Goal: Information Seeking & Learning: Check status

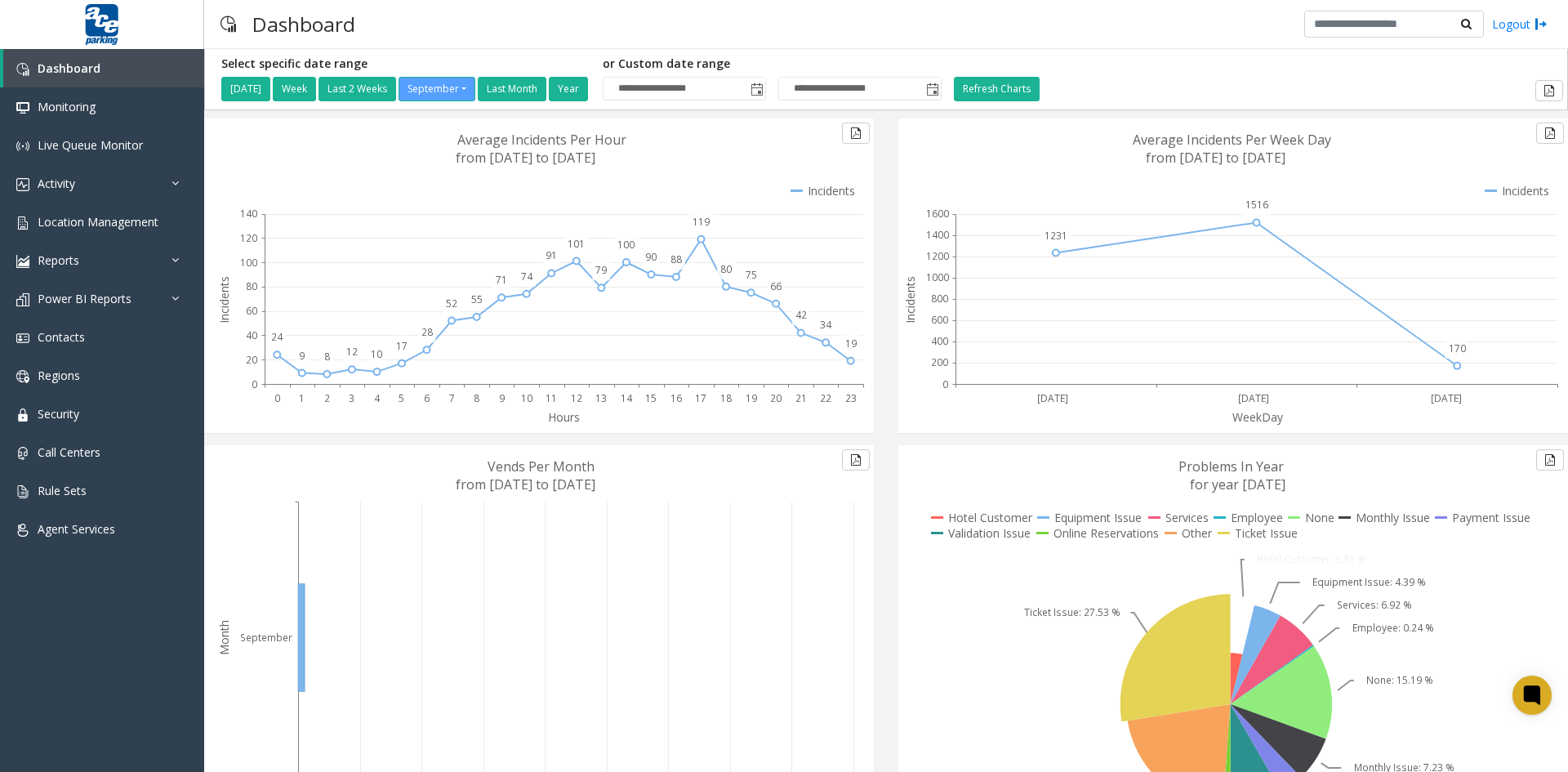
click at [646, 331] on icon at bounding box center [564, 300] width 599 height 171
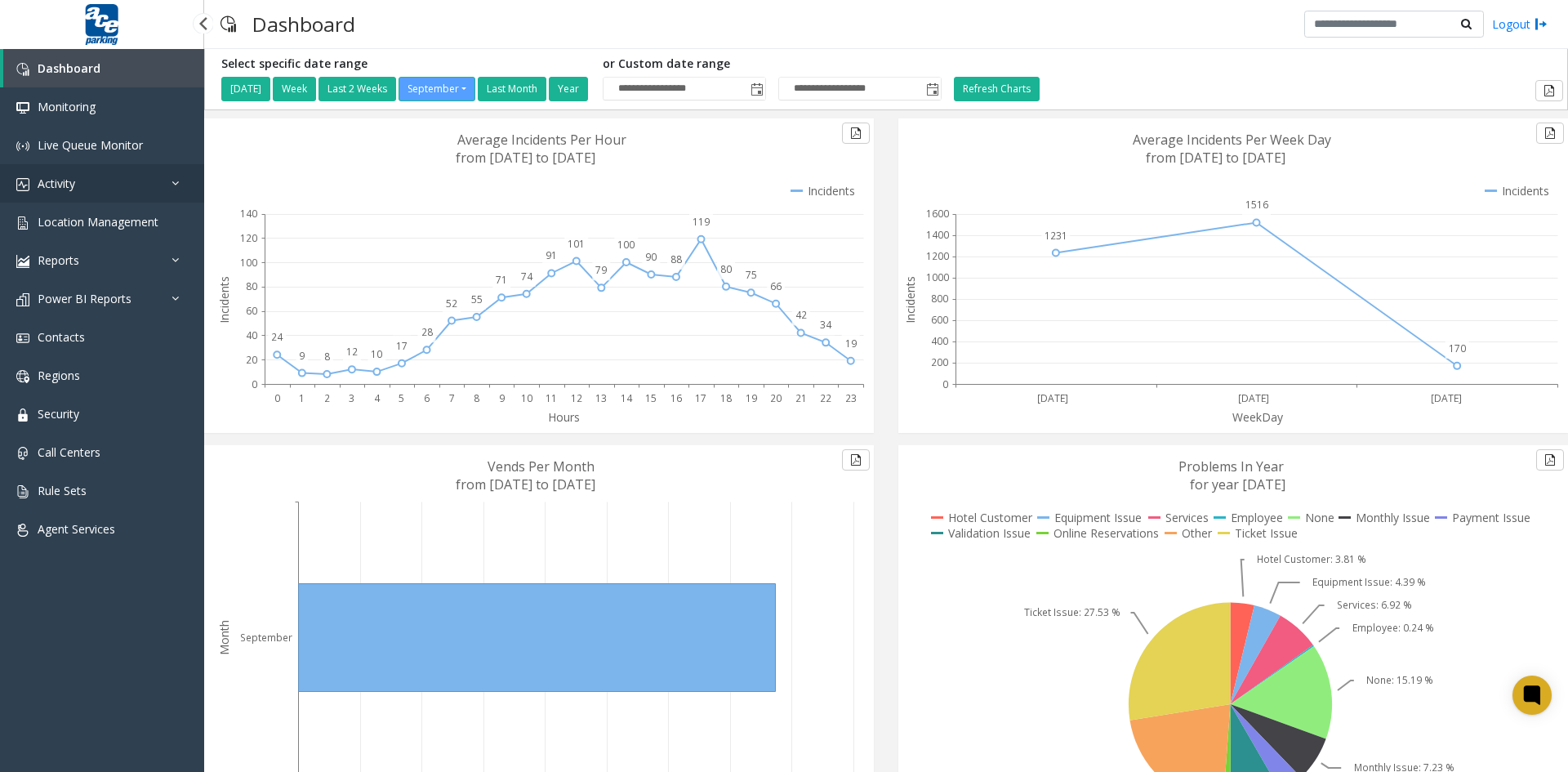
click at [112, 184] on link "Activity" at bounding box center [102, 183] width 204 height 38
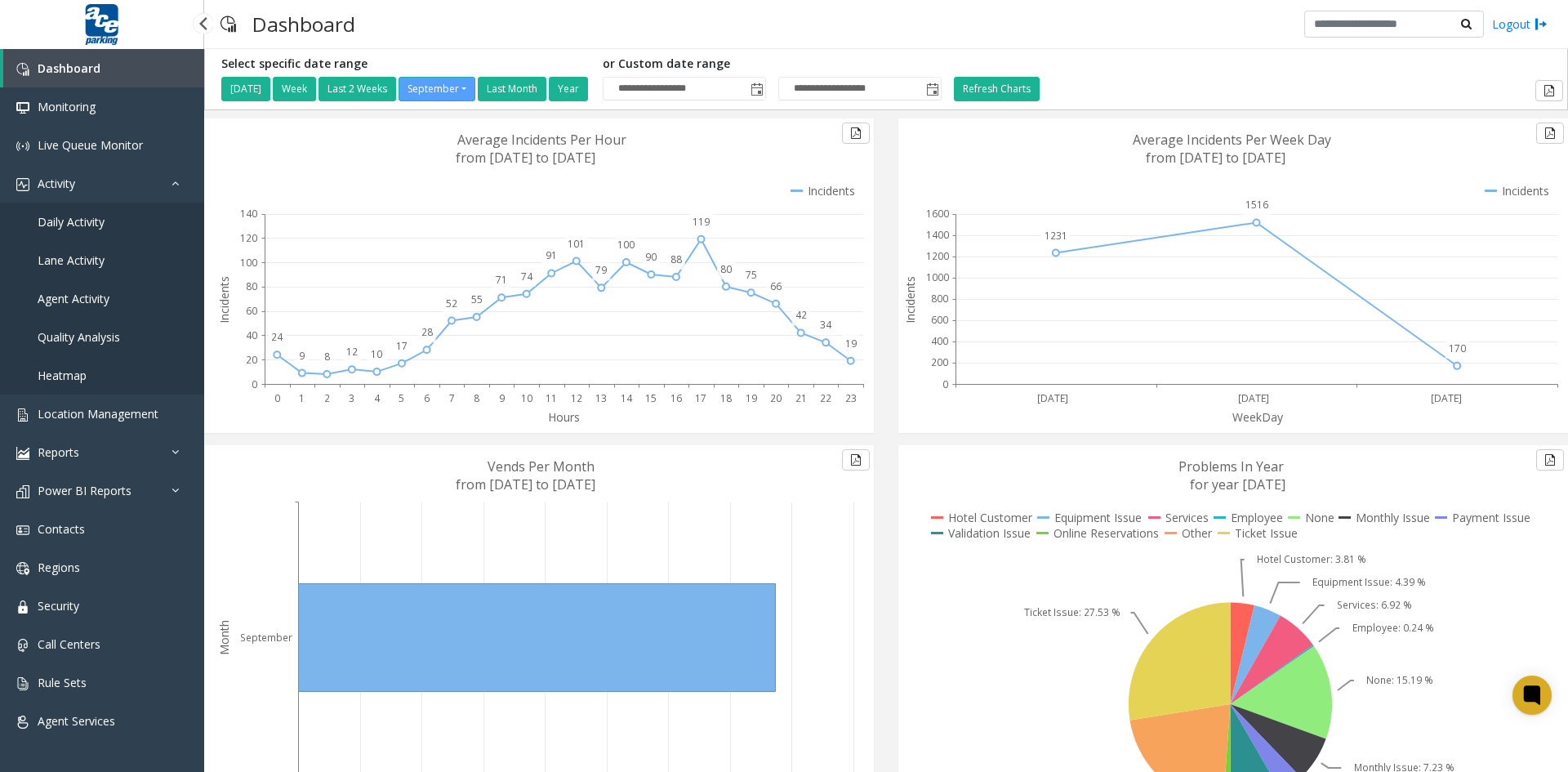
click at [96, 300] on span "Agent Activity" at bounding box center [73, 298] width 71 height 15
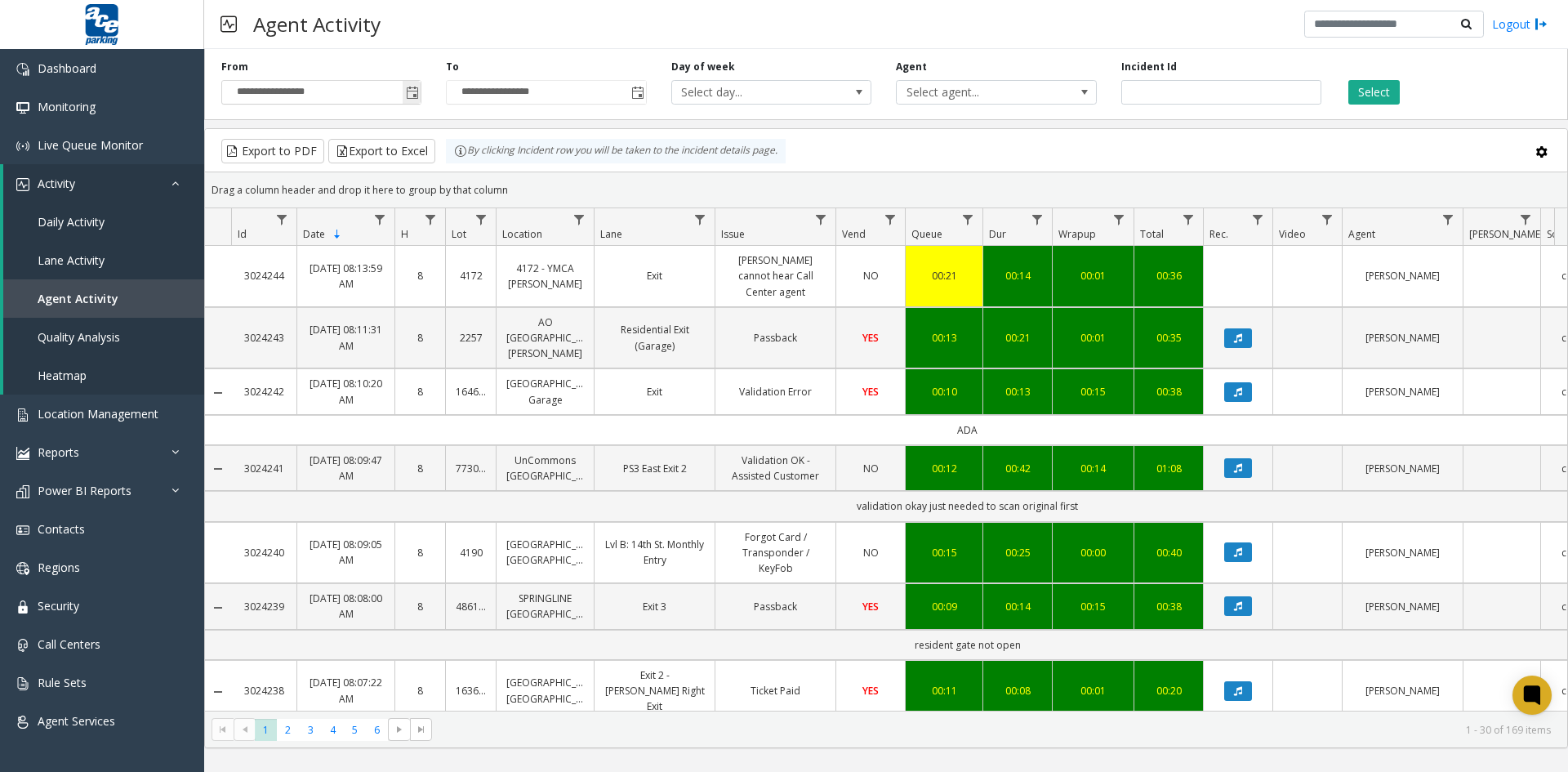
click at [413, 91] on span "Toggle popup" at bounding box center [413, 93] width 13 height 13
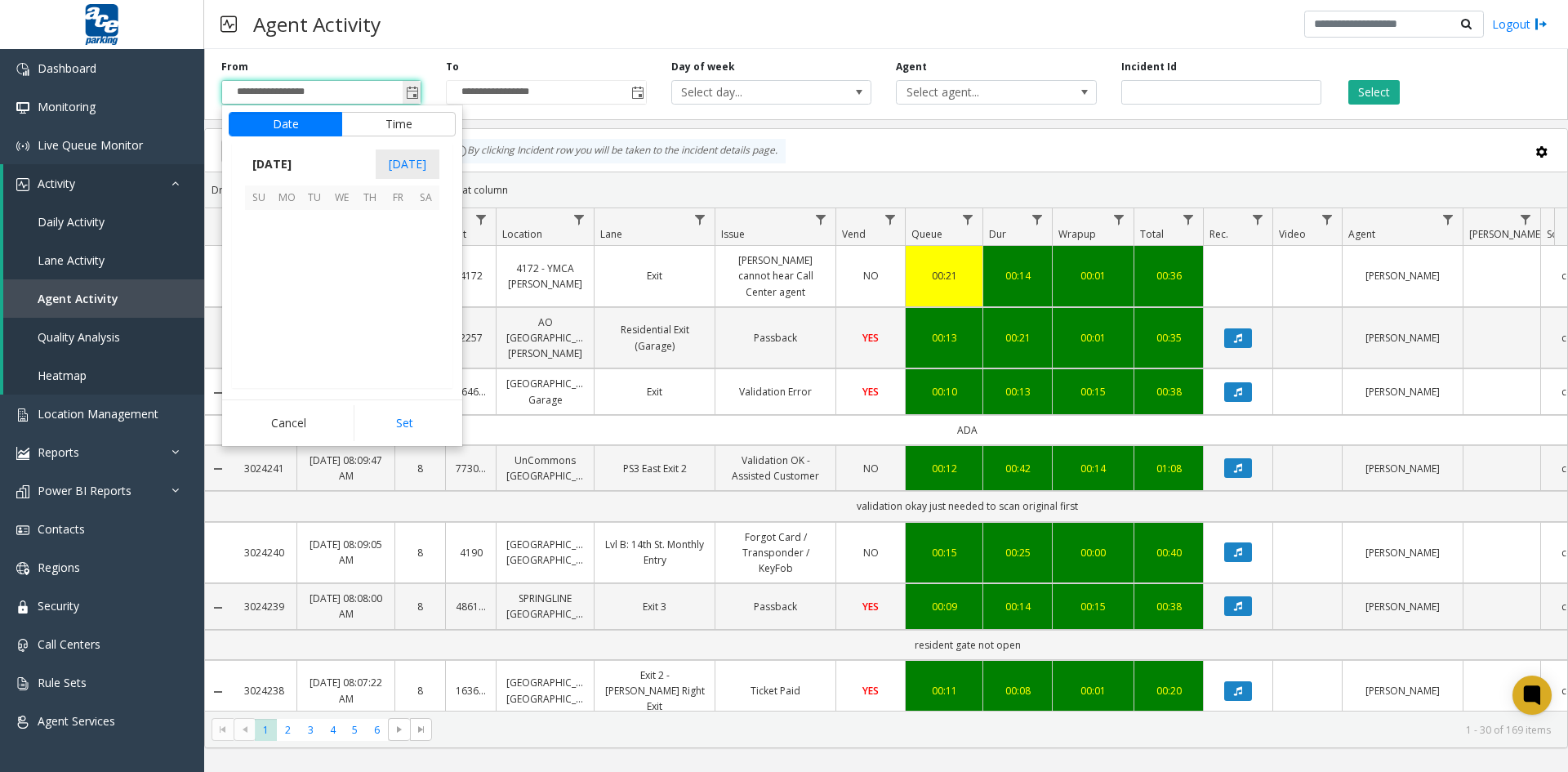
scroll to position [293222, 0]
click at [284, 164] on span "[DATE]" at bounding box center [272, 164] width 54 height 24
click at [387, 238] on span "Aug" at bounding box center [381, 238] width 39 height 39
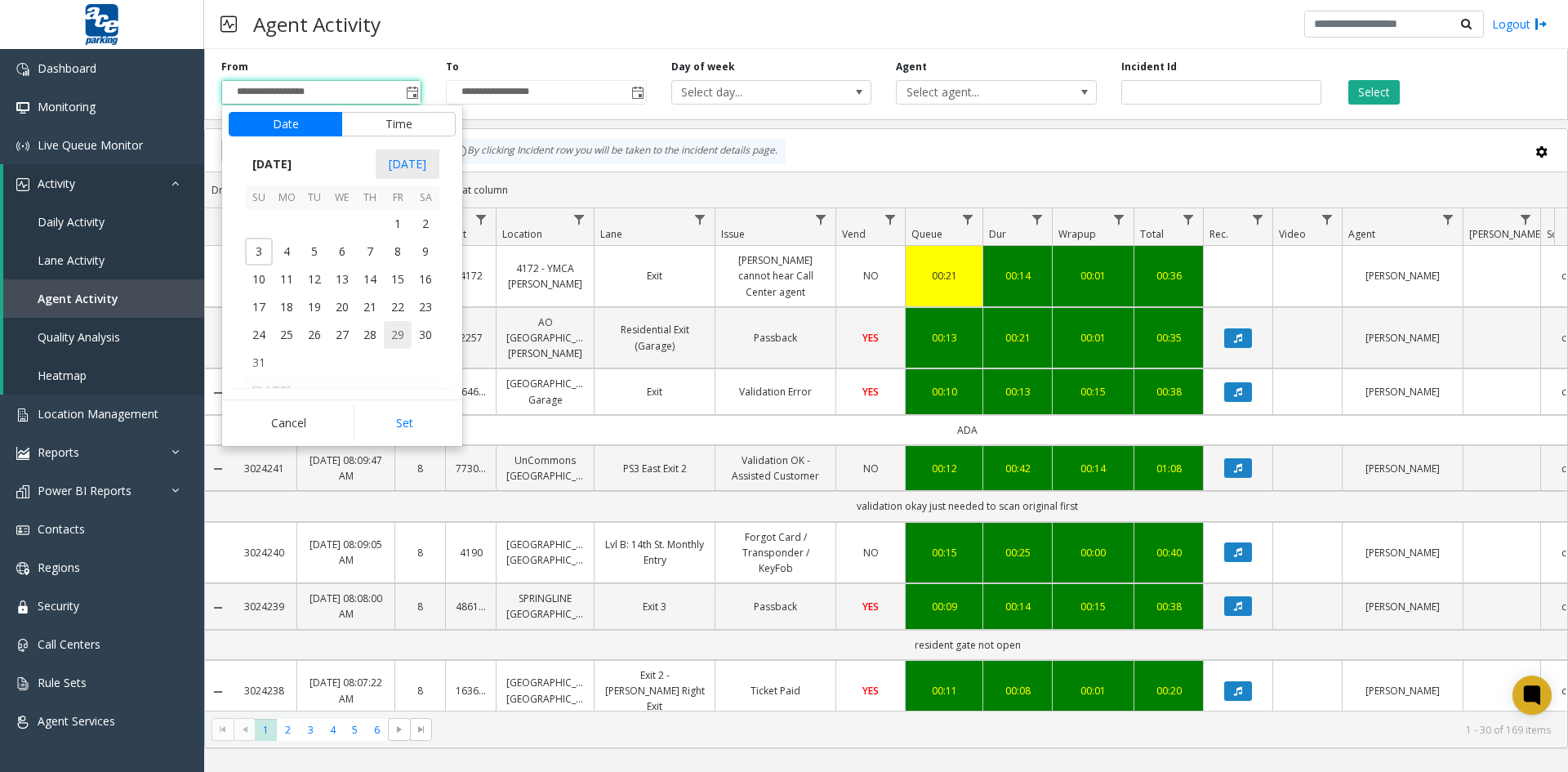
click at [400, 334] on span "29" at bounding box center [397, 335] width 28 height 28
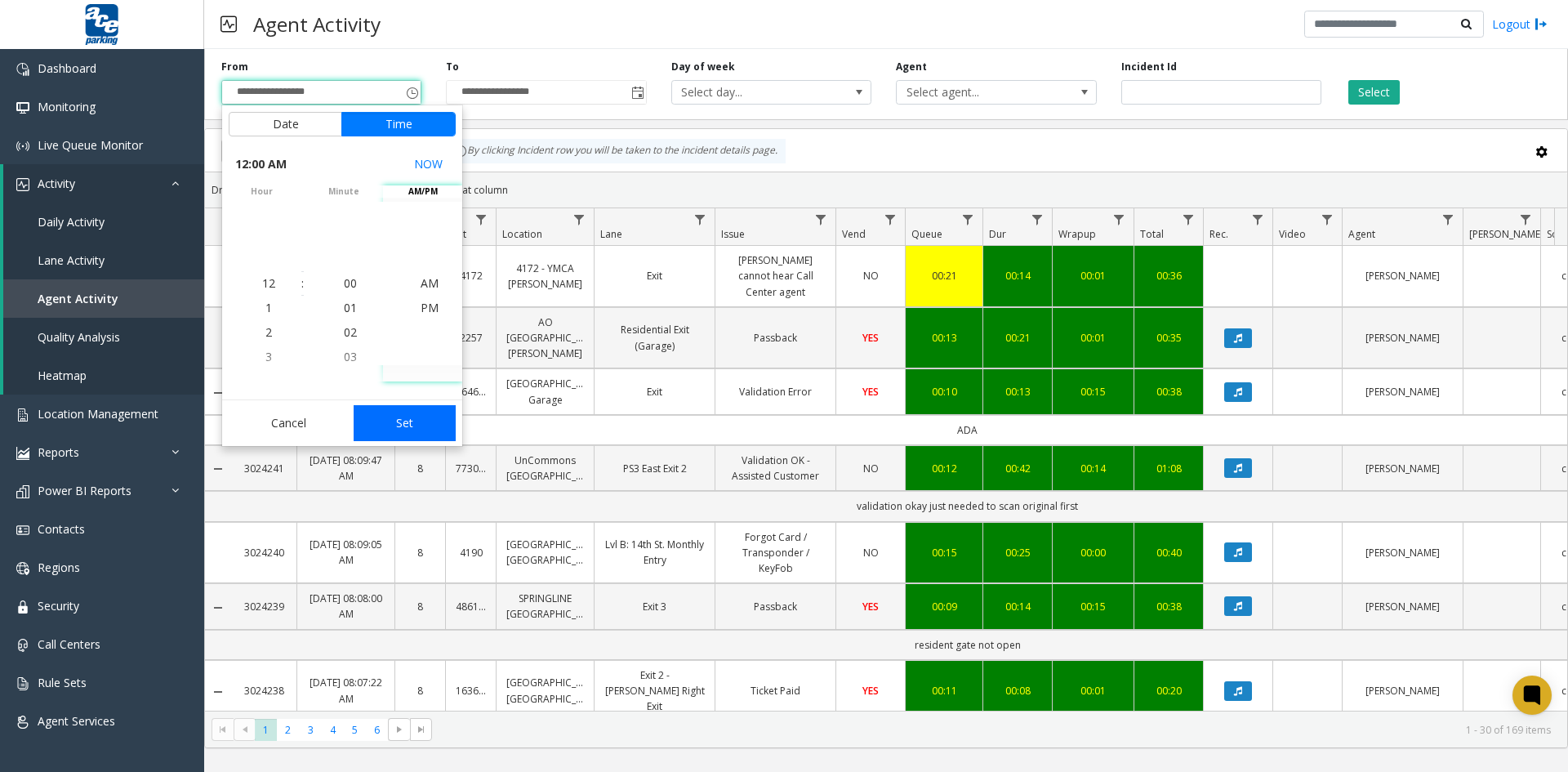
click at [412, 420] on button "Set" at bounding box center [405, 424] width 103 height 36
type input "**********"
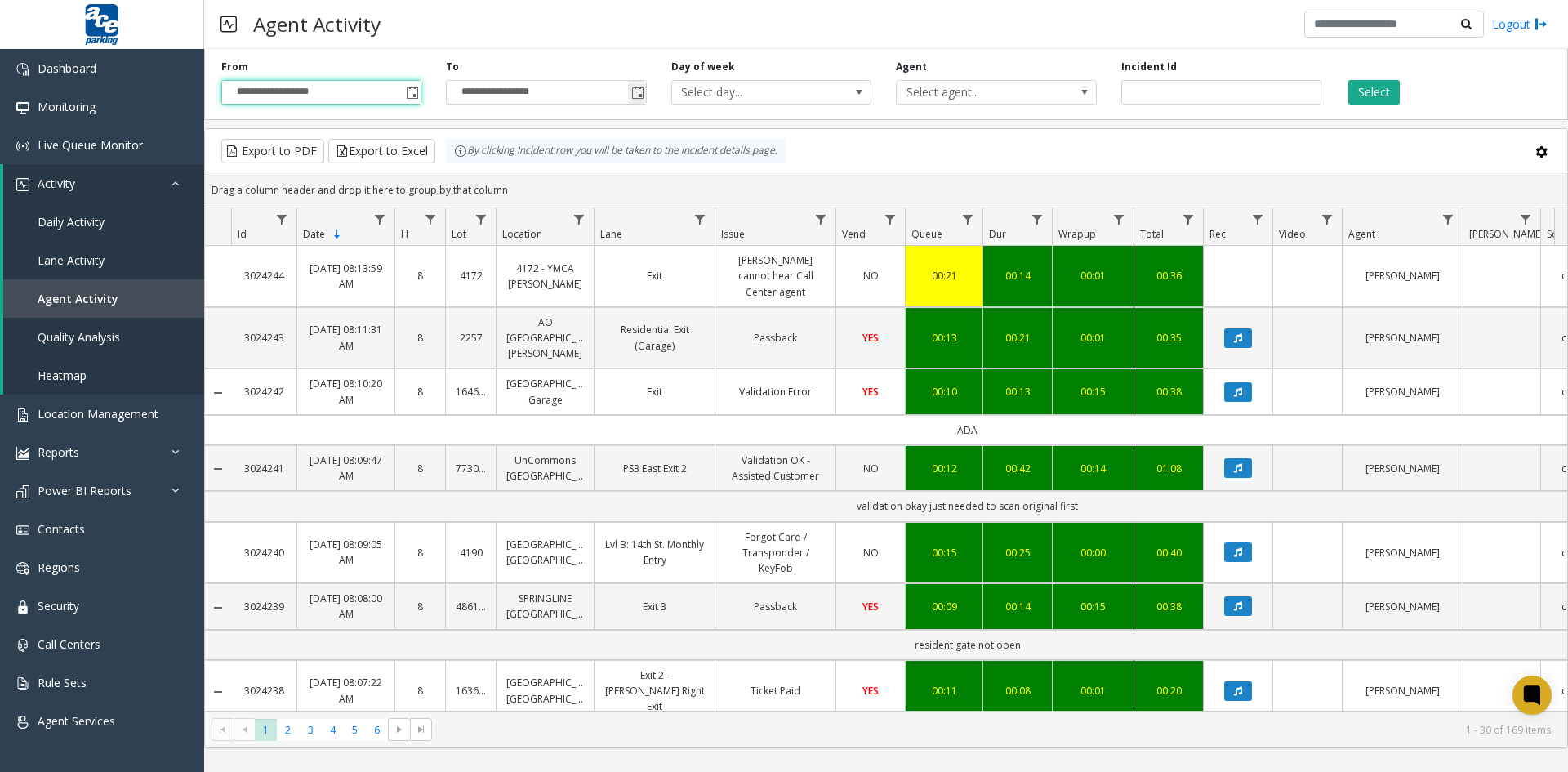
click at [636, 95] on span "Toggle popup" at bounding box center [638, 93] width 13 height 13
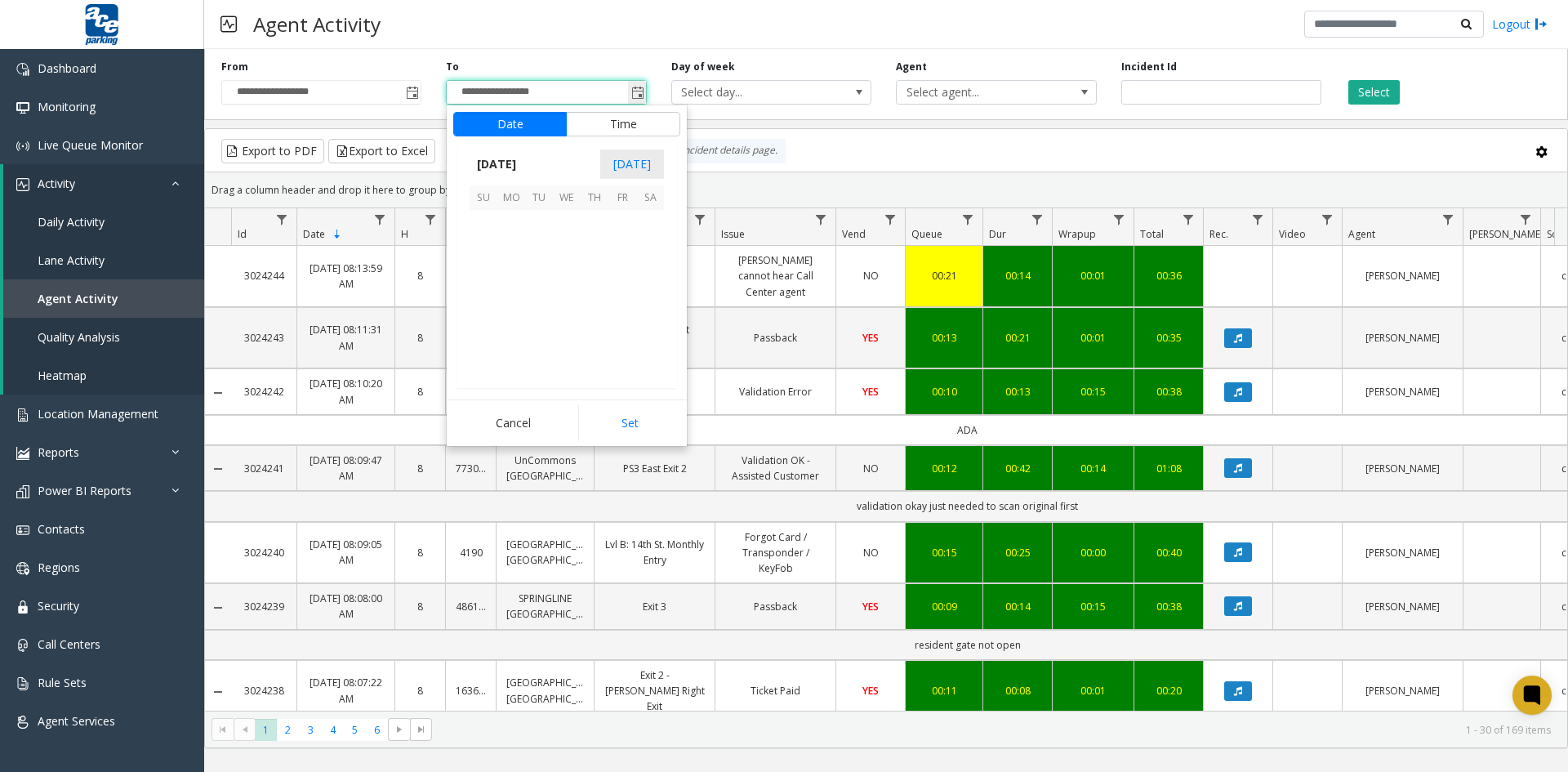
scroll to position [24, 0]
click at [500, 165] on span "[DATE]" at bounding box center [497, 164] width 54 height 24
click at [603, 237] on span "Aug" at bounding box center [605, 238] width 39 height 39
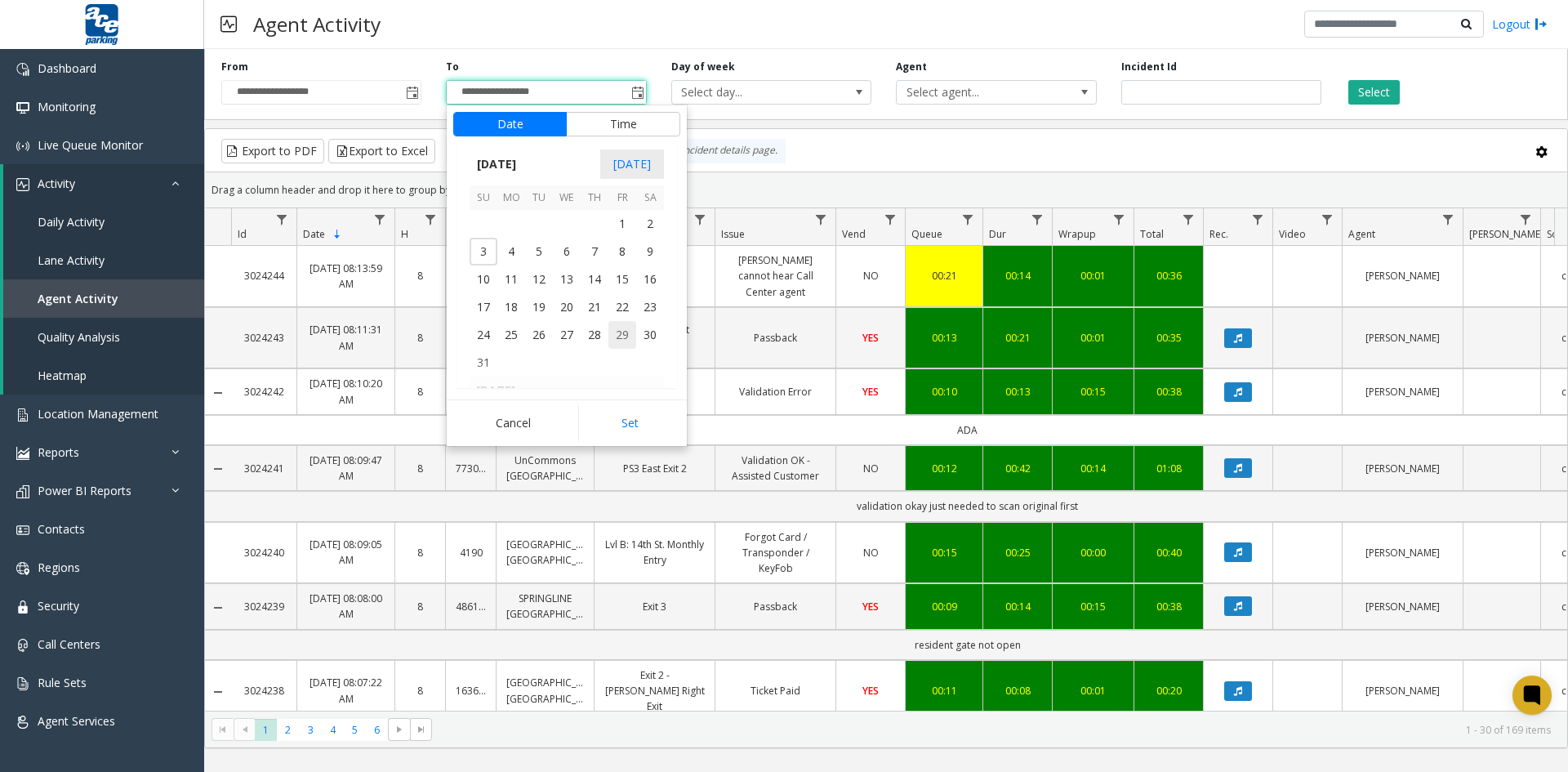
click at [622, 332] on span "29" at bounding box center [622, 335] width 28 height 28
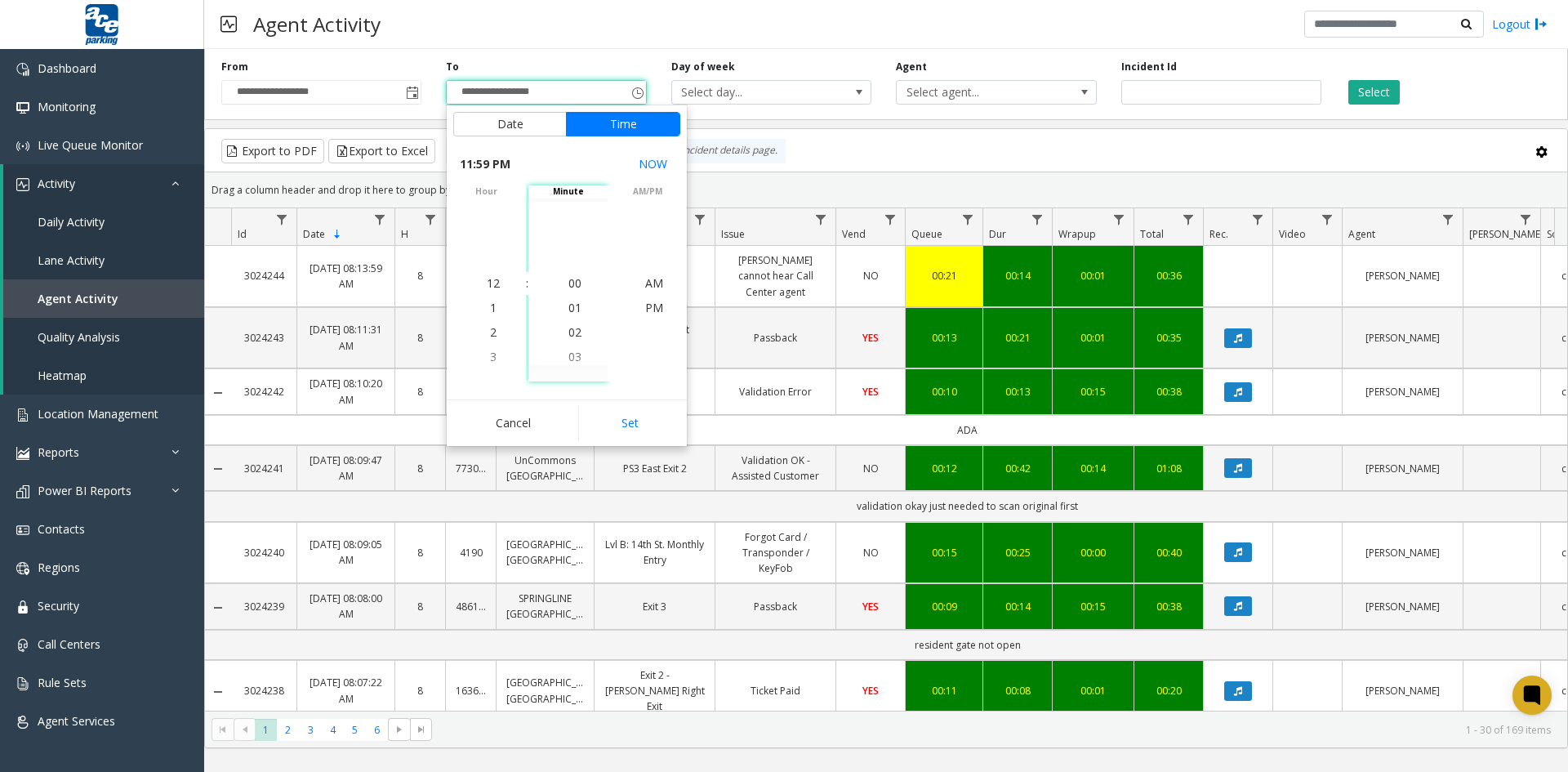
scroll to position [24, 0]
click at [629, 424] on button "Set" at bounding box center [630, 424] width 103 height 36
type input "**********"
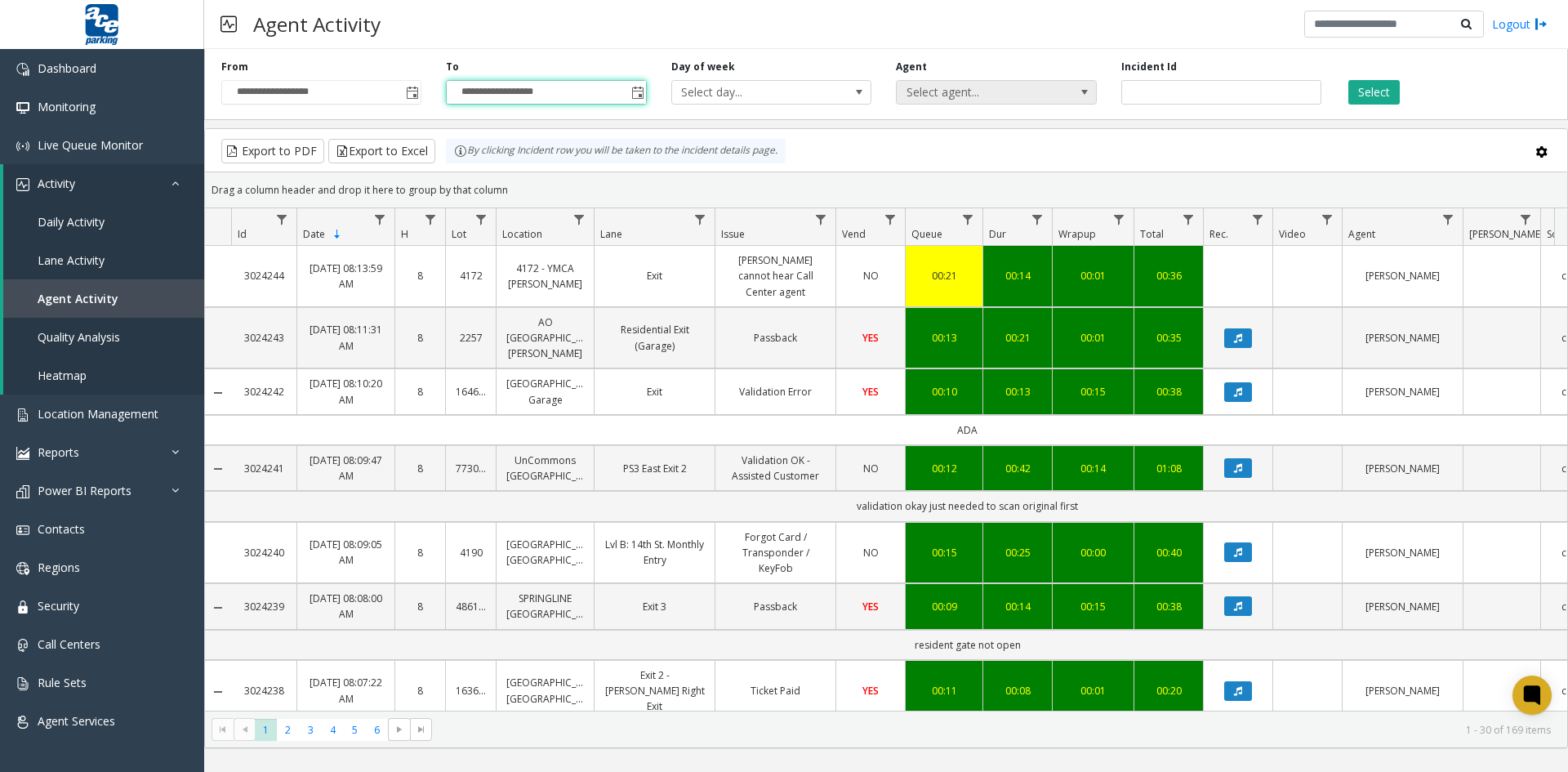
click at [1087, 94] on span at bounding box center [1085, 92] width 13 height 13
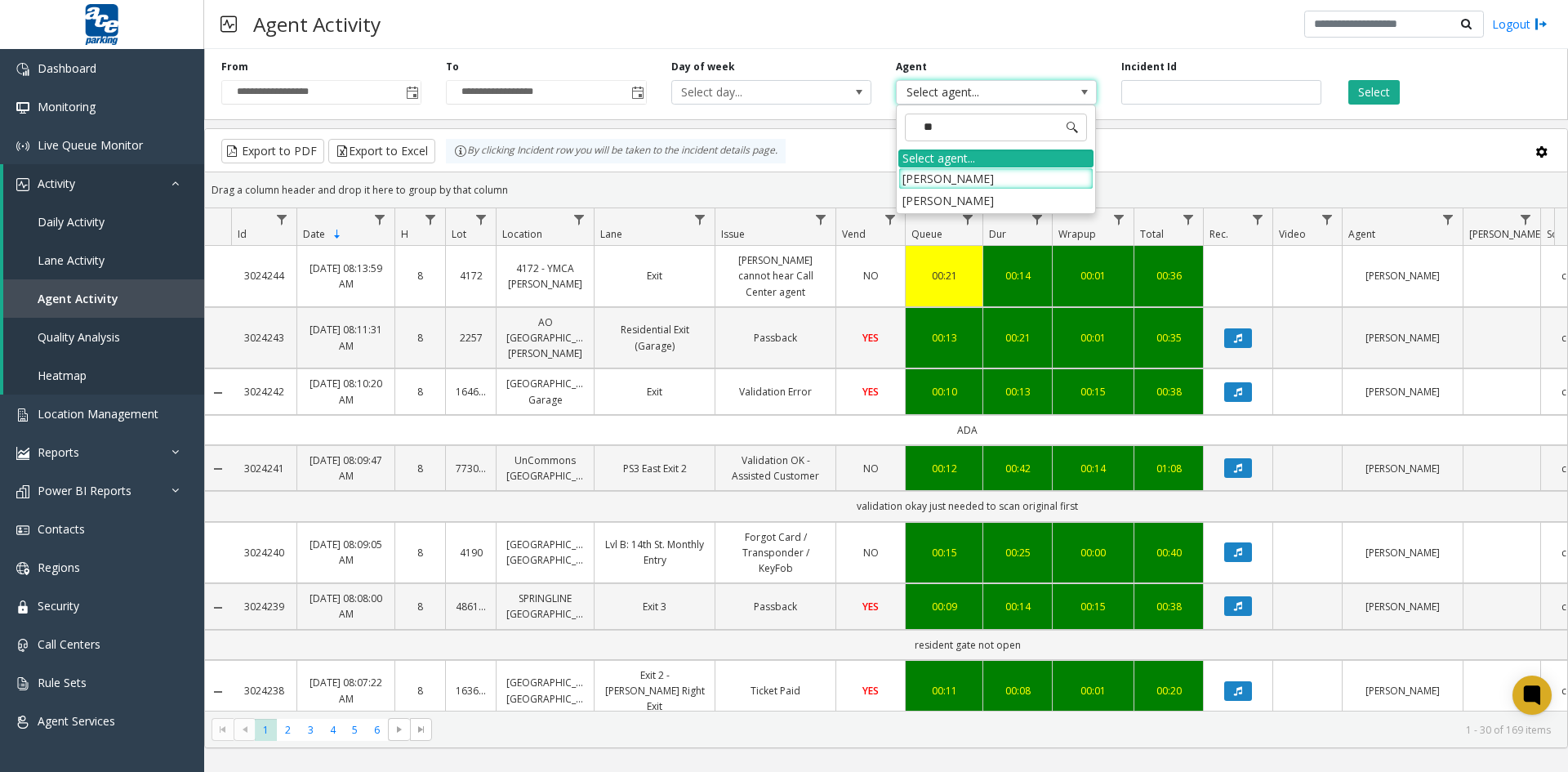
type input "***"
drag, startPoint x: 1024, startPoint y: 202, endPoint x: 1032, endPoint y: 198, distance: 8.9
click at [1031, 200] on li "[PERSON_NAME]" at bounding box center [996, 200] width 195 height 22
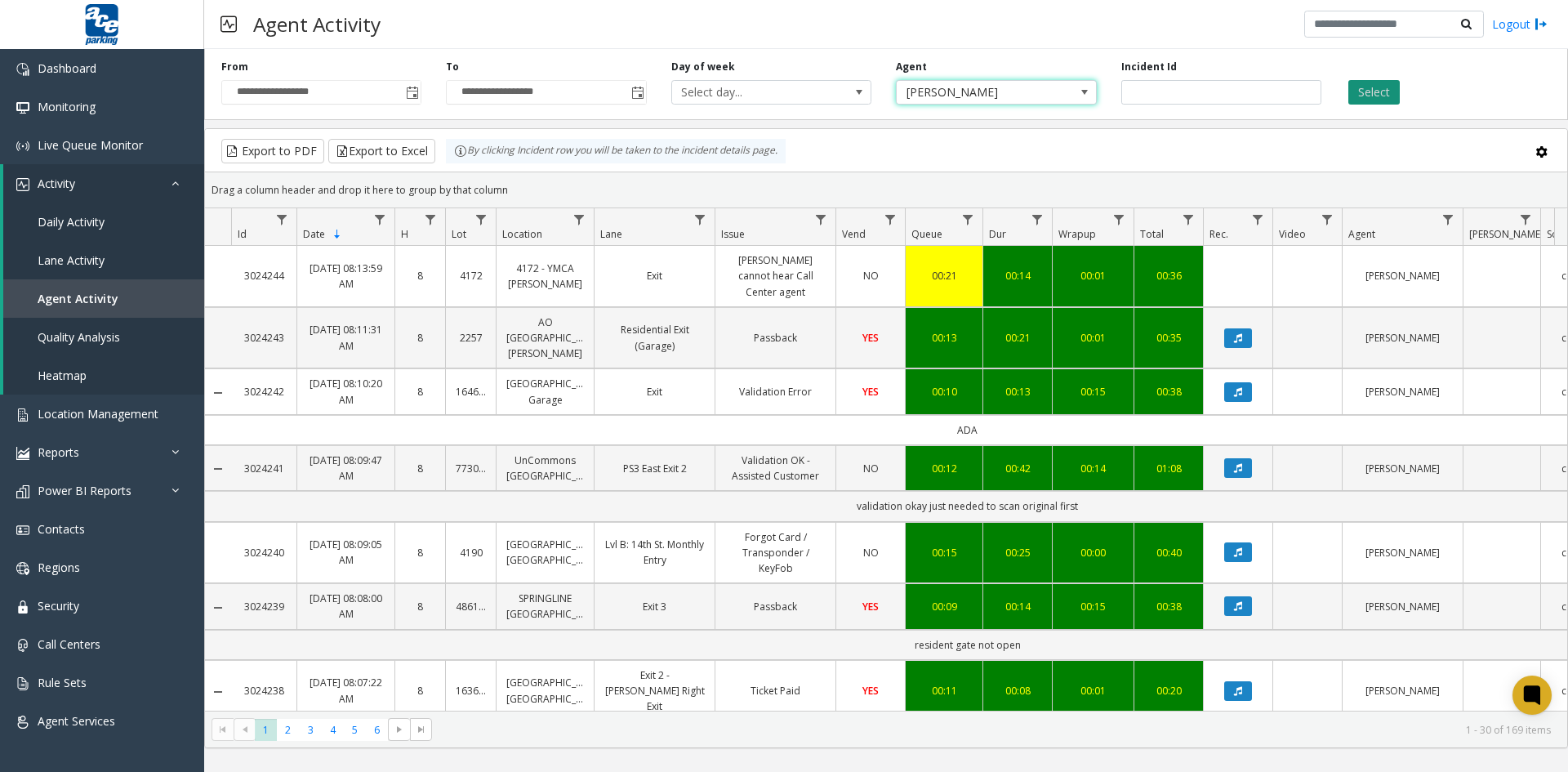
click at [1370, 89] on button "Select" at bounding box center [1373, 91] width 52 height 24
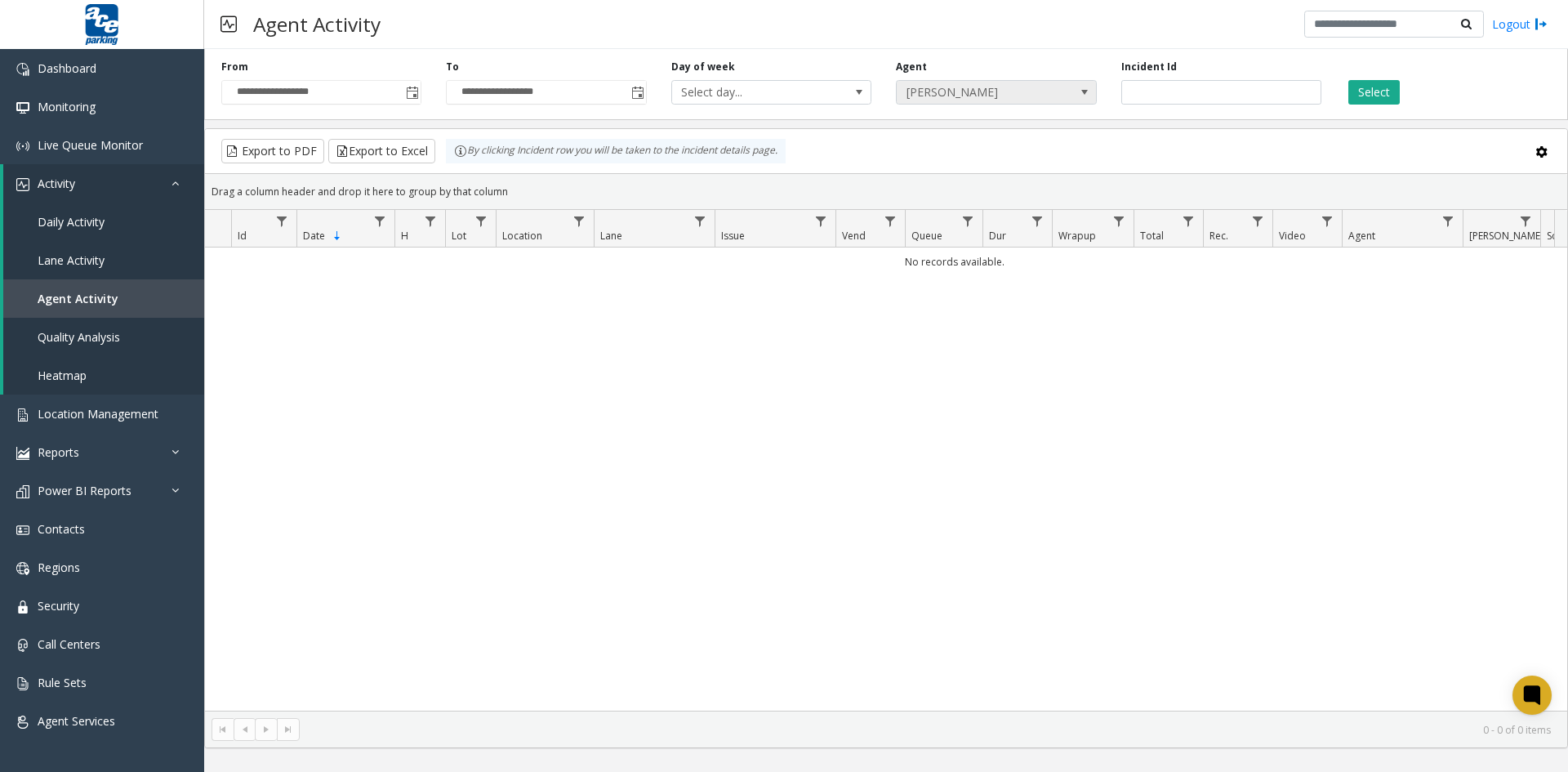
click at [1084, 91] on span at bounding box center [1085, 92] width 13 height 13
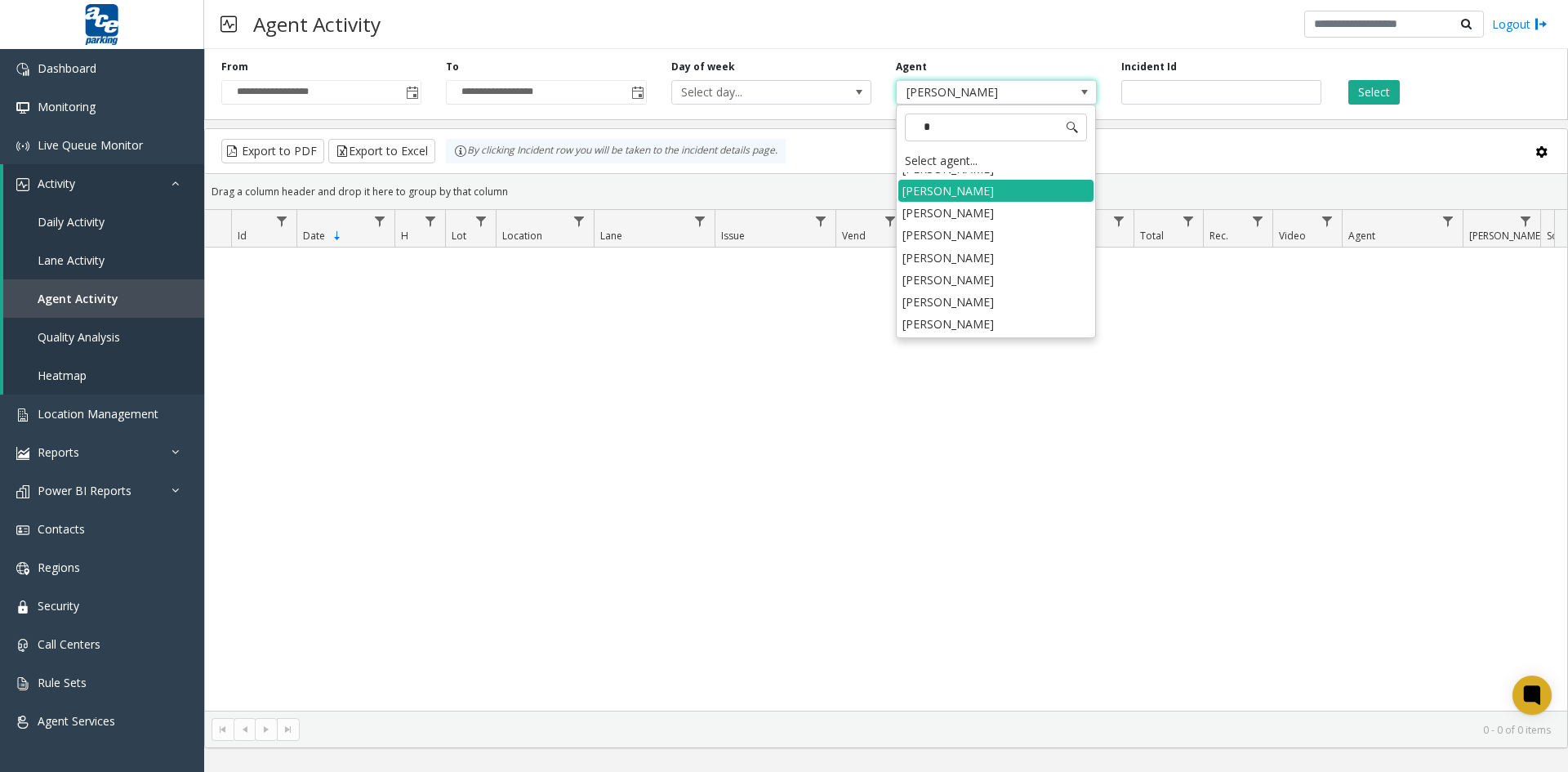
scroll to position [1847, 0]
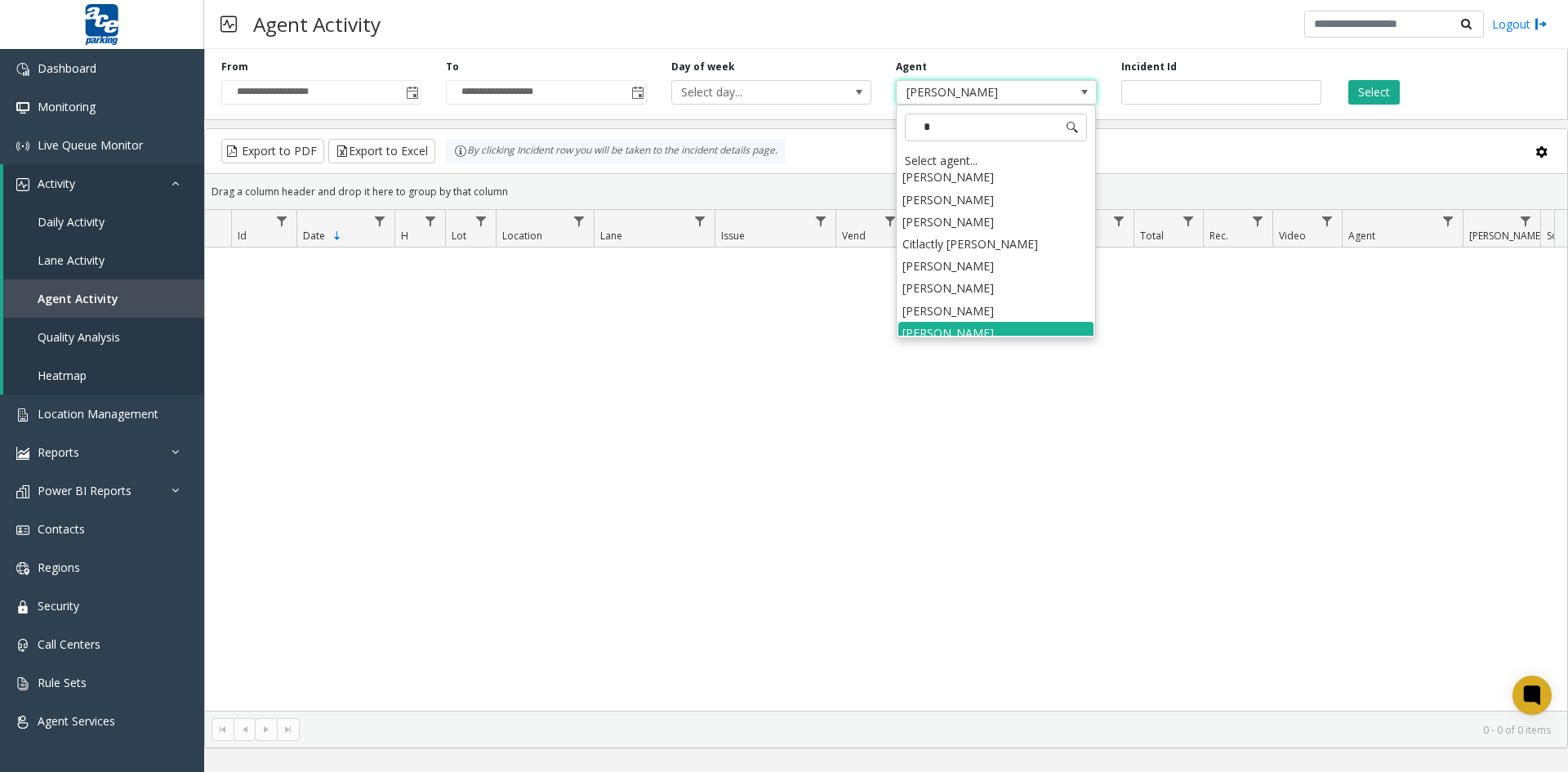
type input "**"
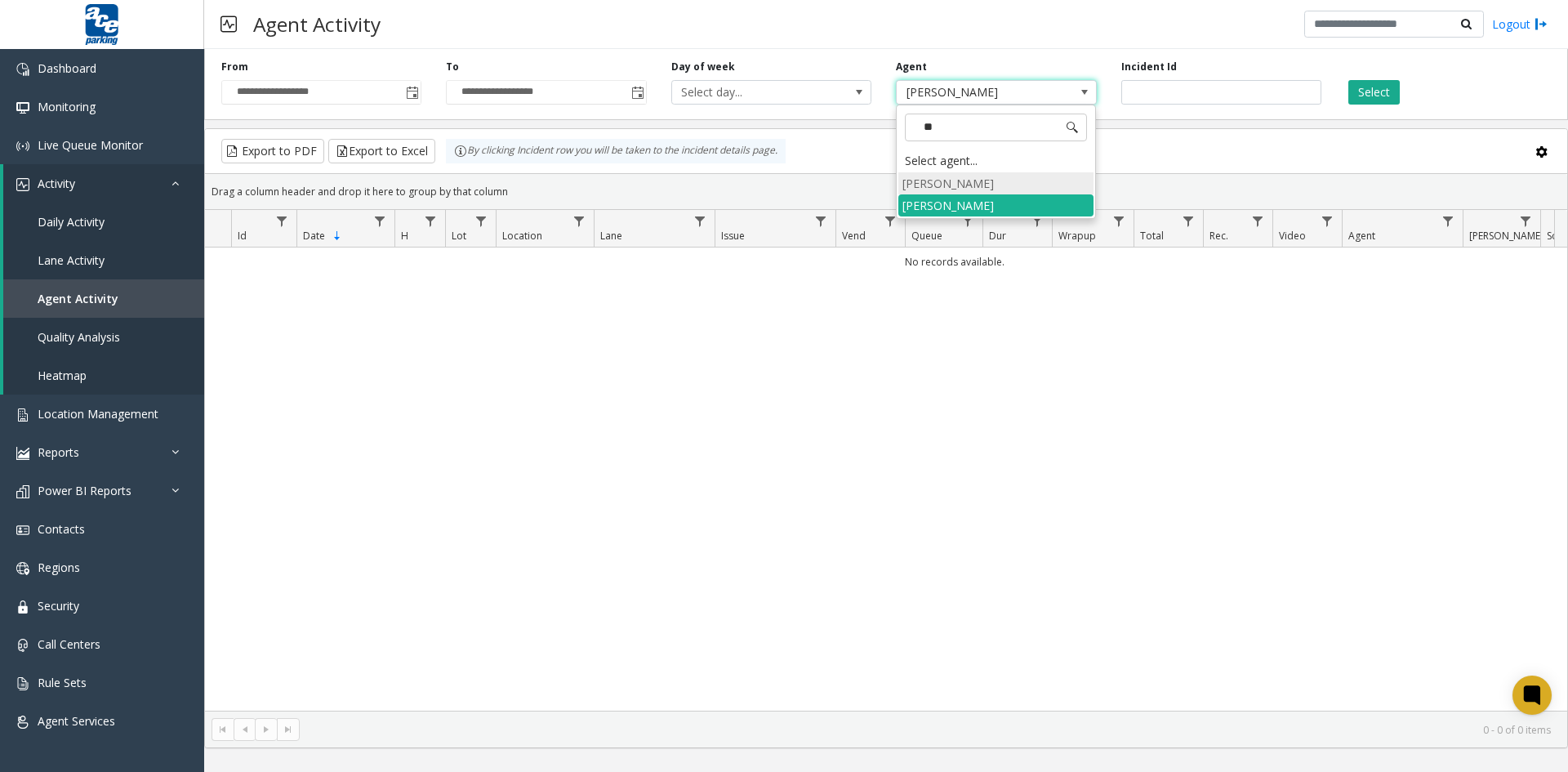
click at [986, 186] on li "[PERSON_NAME]" at bounding box center [996, 183] width 195 height 22
click at [1382, 90] on button "Select" at bounding box center [1373, 91] width 52 height 24
